Goal: Find specific page/section: Find specific page/section

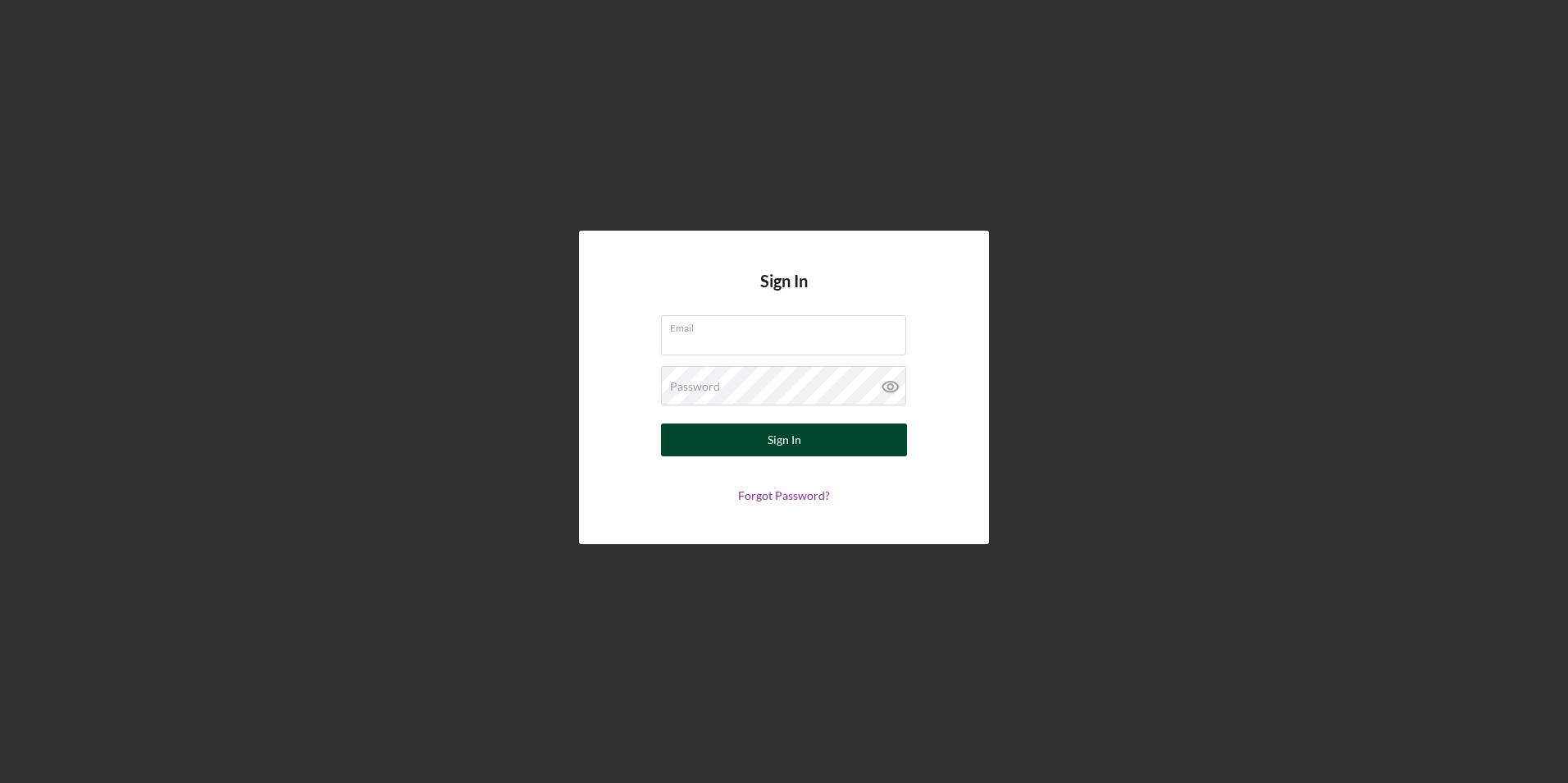
type input "[EMAIL_ADDRESS][DOMAIN_NAME]"
click at [769, 439] on div "Sign In" at bounding box center [784, 439] width 34 height 33
